Goal: Information Seeking & Learning: Learn about a topic

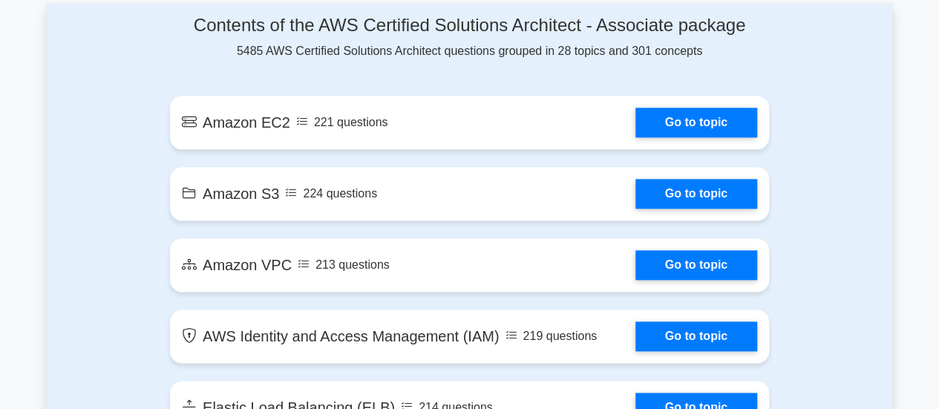
scroll to position [838, 0]
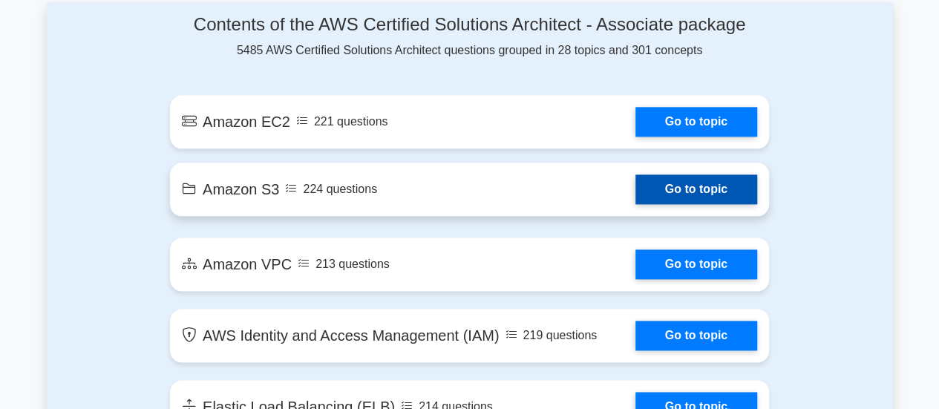
click at [690, 192] on link "Go to topic" at bounding box center [697, 189] width 122 height 30
click at [636, 200] on link "Go to topic" at bounding box center [697, 189] width 122 height 30
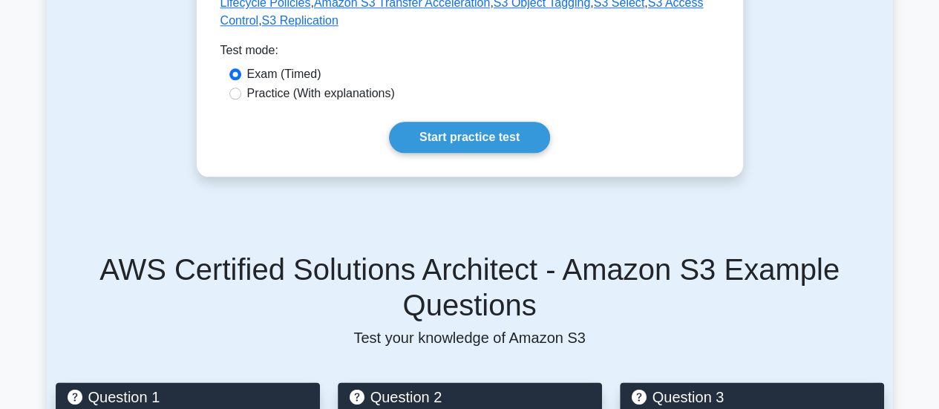
scroll to position [676, 0]
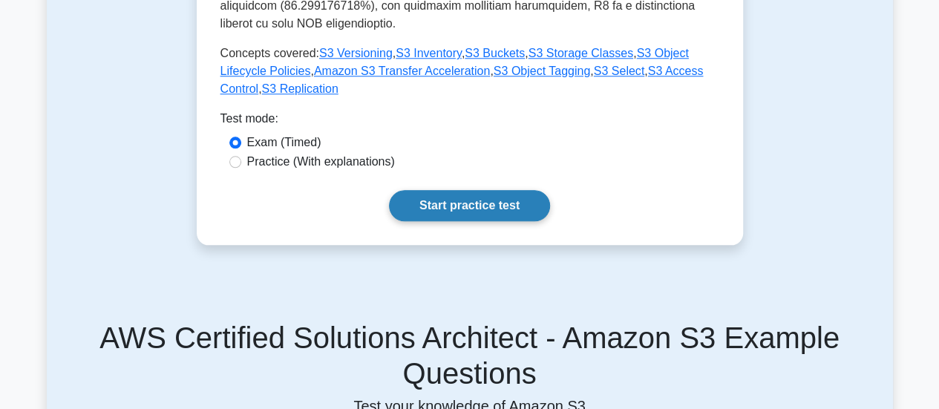
click at [463, 190] on link "Start practice test" at bounding box center [469, 205] width 161 height 31
